Goal: Information Seeking & Learning: Check status

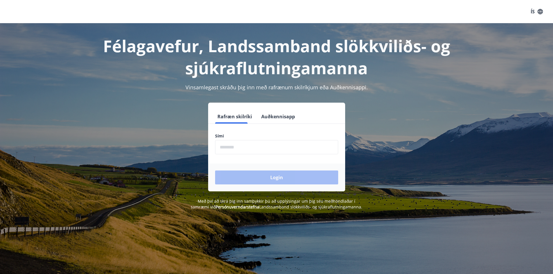
click at [240, 148] on input "phone" at bounding box center [276, 147] width 123 height 14
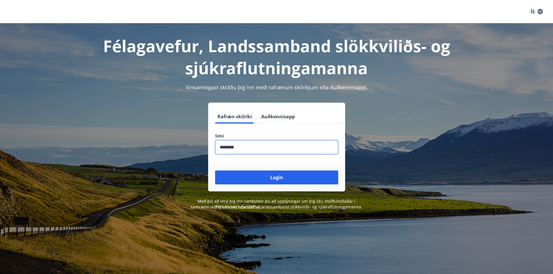
type input "********"
click at [215, 171] on button "Login" at bounding box center [276, 178] width 123 height 14
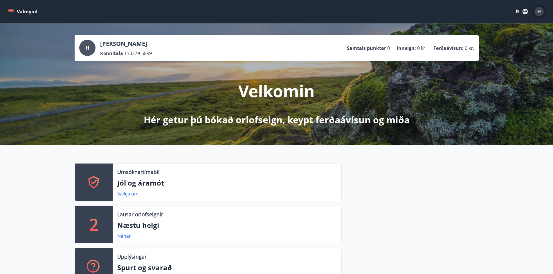
click at [538, 10] on span "H" at bounding box center [538, 11] width 3 height 6
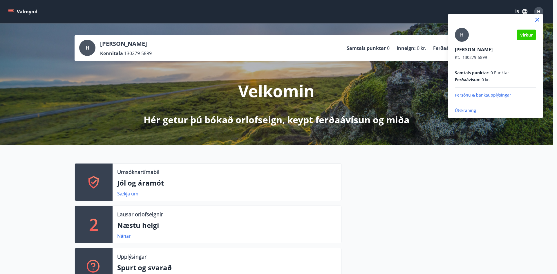
click at [490, 95] on p "Persónu & bankaupplýsingar" at bounding box center [495, 95] width 81 height 6
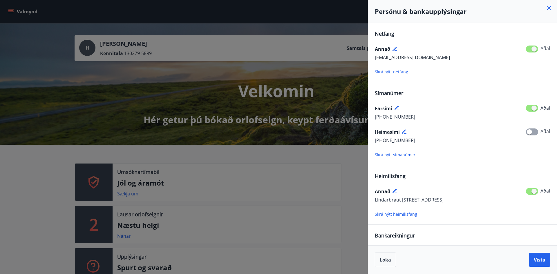
click at [353, 166] on div at bounding box center [278, 137] width 557 height 274
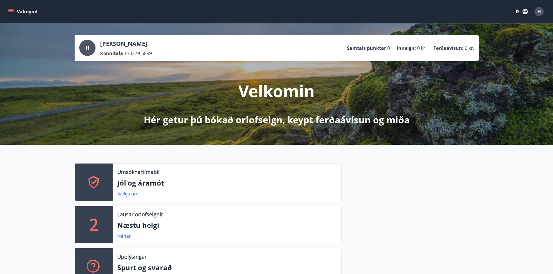
click at [13, 9] on icon "menu" at bounding box center [11, 9] width 6 height 1
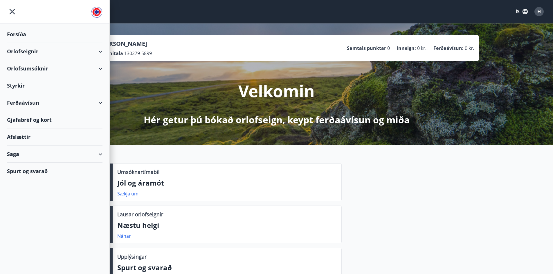
click at [33, 171] on div "Spurt og svarað" at bounding box center [54, 171] width 95 height 17
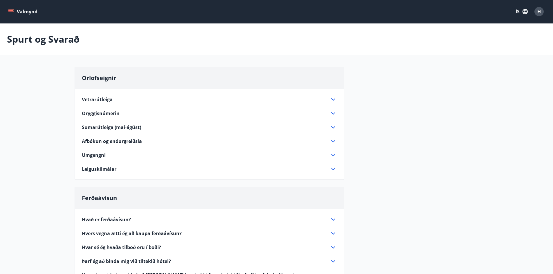
click at [165, 231] on span "Hvers vegna ætti ég að kaupa ferðaávísun?" at bounding box center [132, 233] width 100 height 6
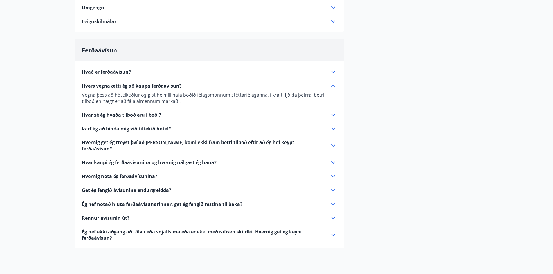
scroll to position [148, 0]
click at [112, 215] on span "Rennur ávísunin út?" at bounding box center [106, 218] width 48 height 6
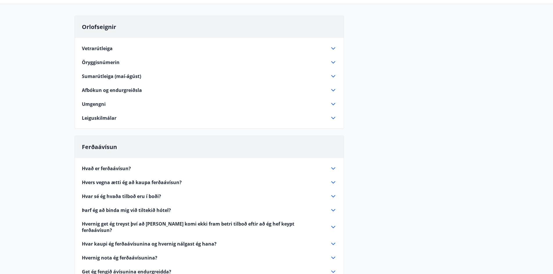
scroll to position [0, 0]
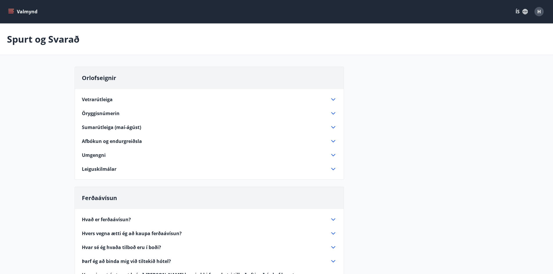
click at [99, 99] on span "Vetrarútleiga" at bounding box center [97, 99] width 31 height 6
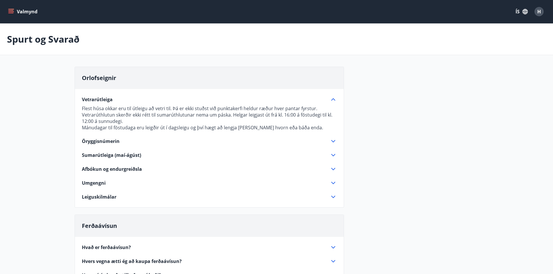
click at [8, 9] on icon "menu" at bounding box center [11, 9] width 6 height 1
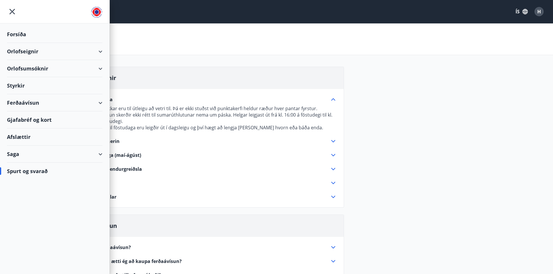
click at [15, 153] on div "Saga" at bounding box center [54, 154] width 95 height 17
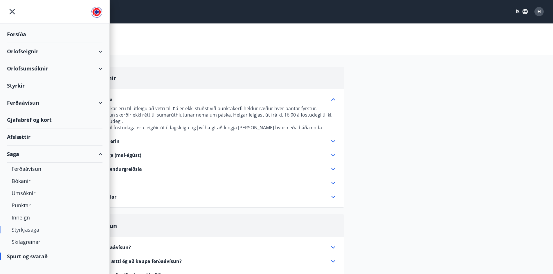
click at [28, 231] on div "Styrkjasaga" at bounding box center [55, 230] width 86 height 12
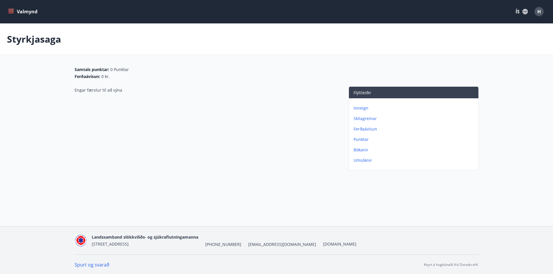
click at [368, 161] on p "Umsóknir" at bounding box center [414, 161] width 122 height 6
